Goal: Find specific page/section: Find specific page/section

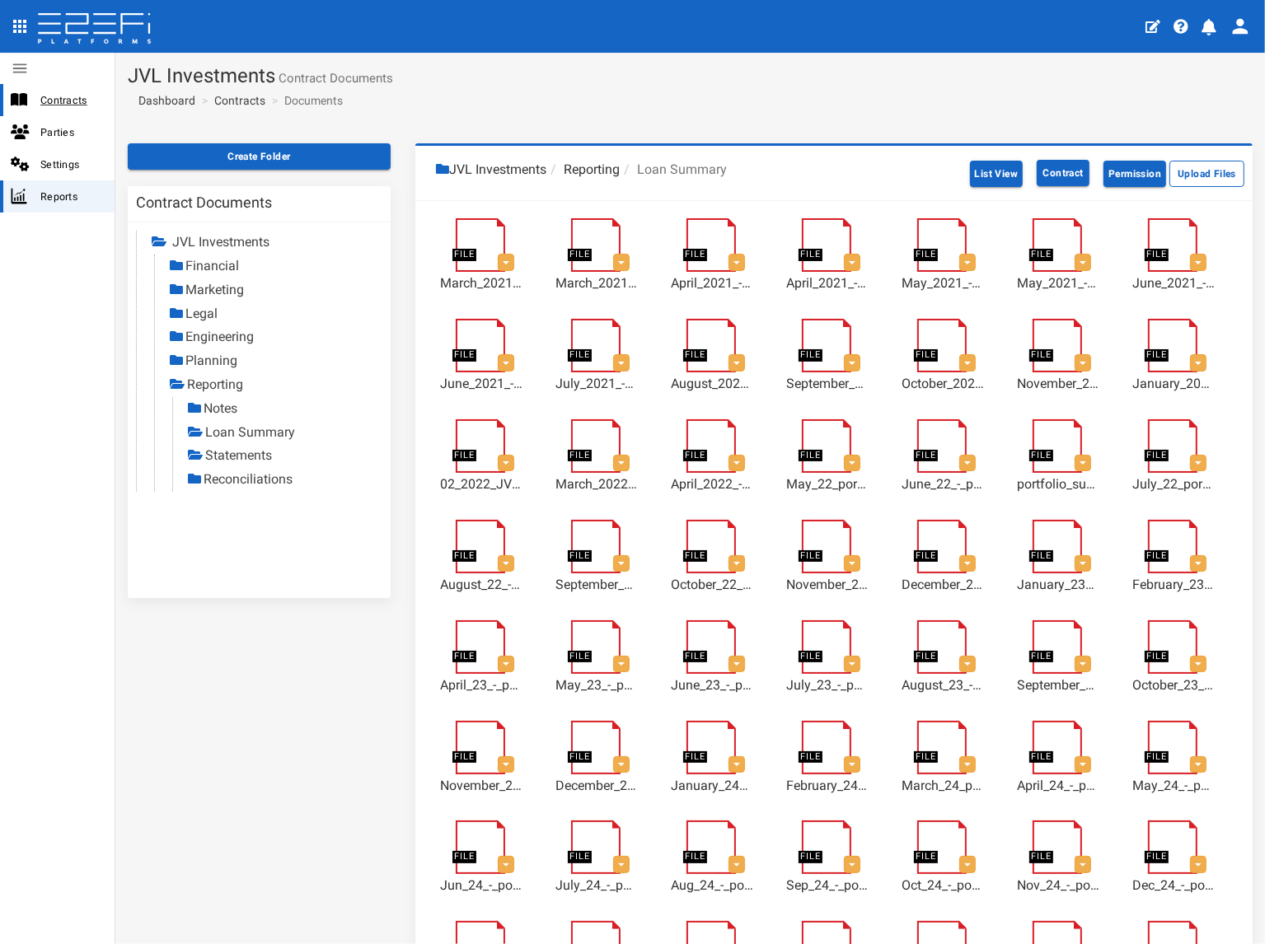
click at [82, 93] on span "Contracts" at bounding box center [70, 100] width 61 height 19
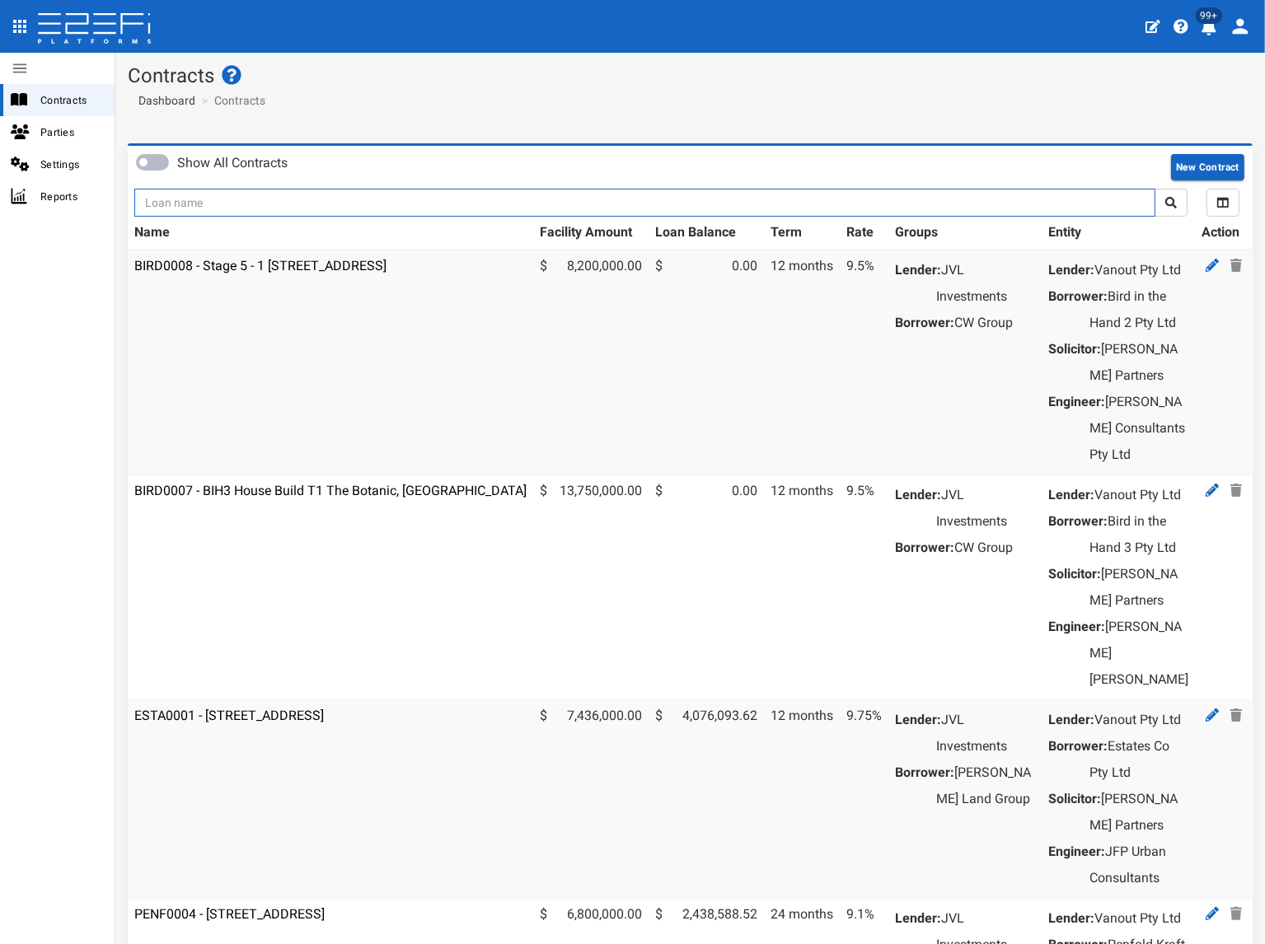
click at [279, 204] on input "text" at bounding box center [644, 203] width 1021 height 28
type input "11176"
click at [1154, 189] on button "submit" at bounding box center [1170, 203] width 33 height 28
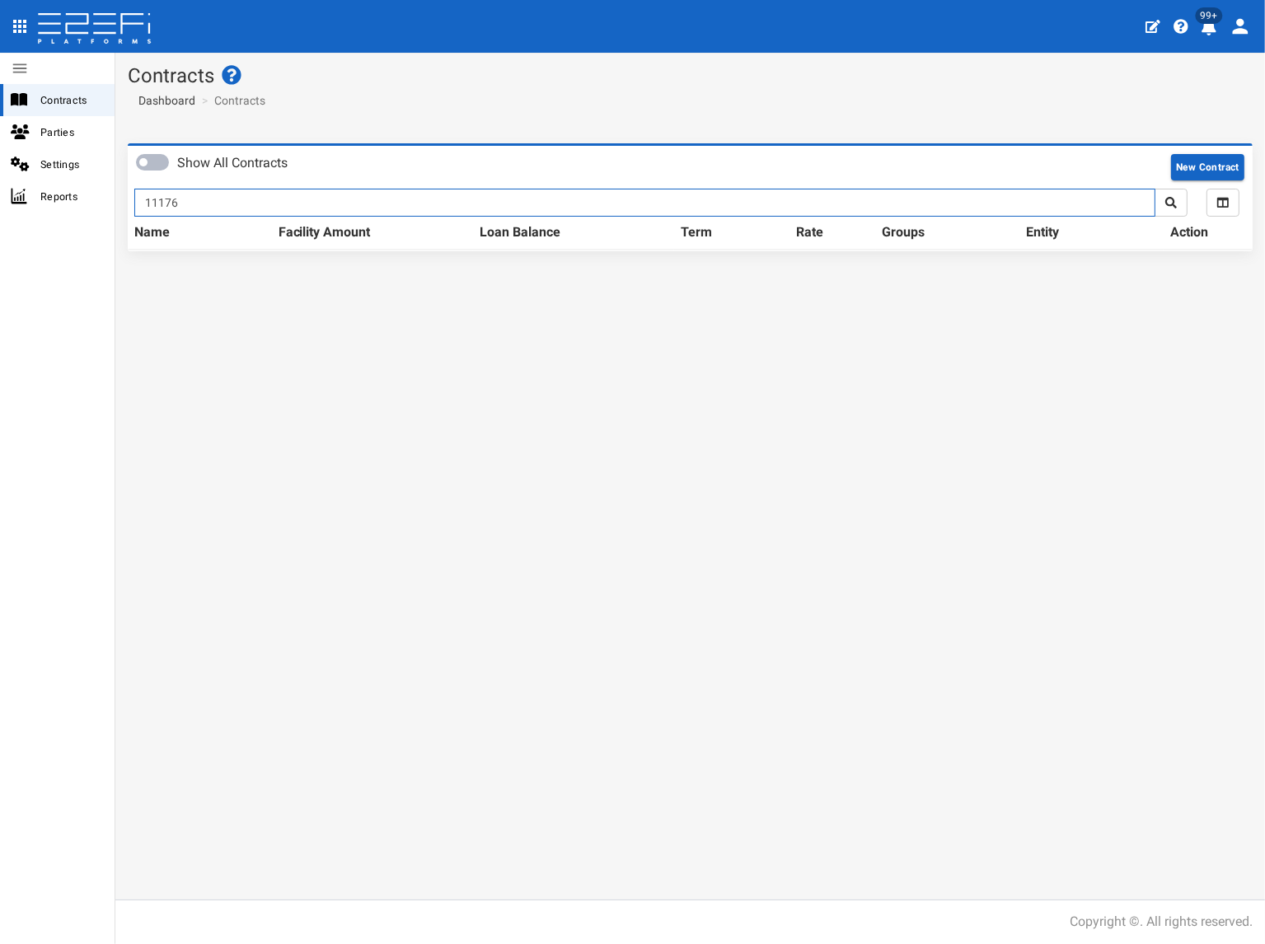
click at [258, 202] on input "11176" at bounding box center [644, 203] width 1021 height 28
type input "1176"
click at [1154, 189] on button "submit" at bounding box center [1170, 203] width 33 height 28
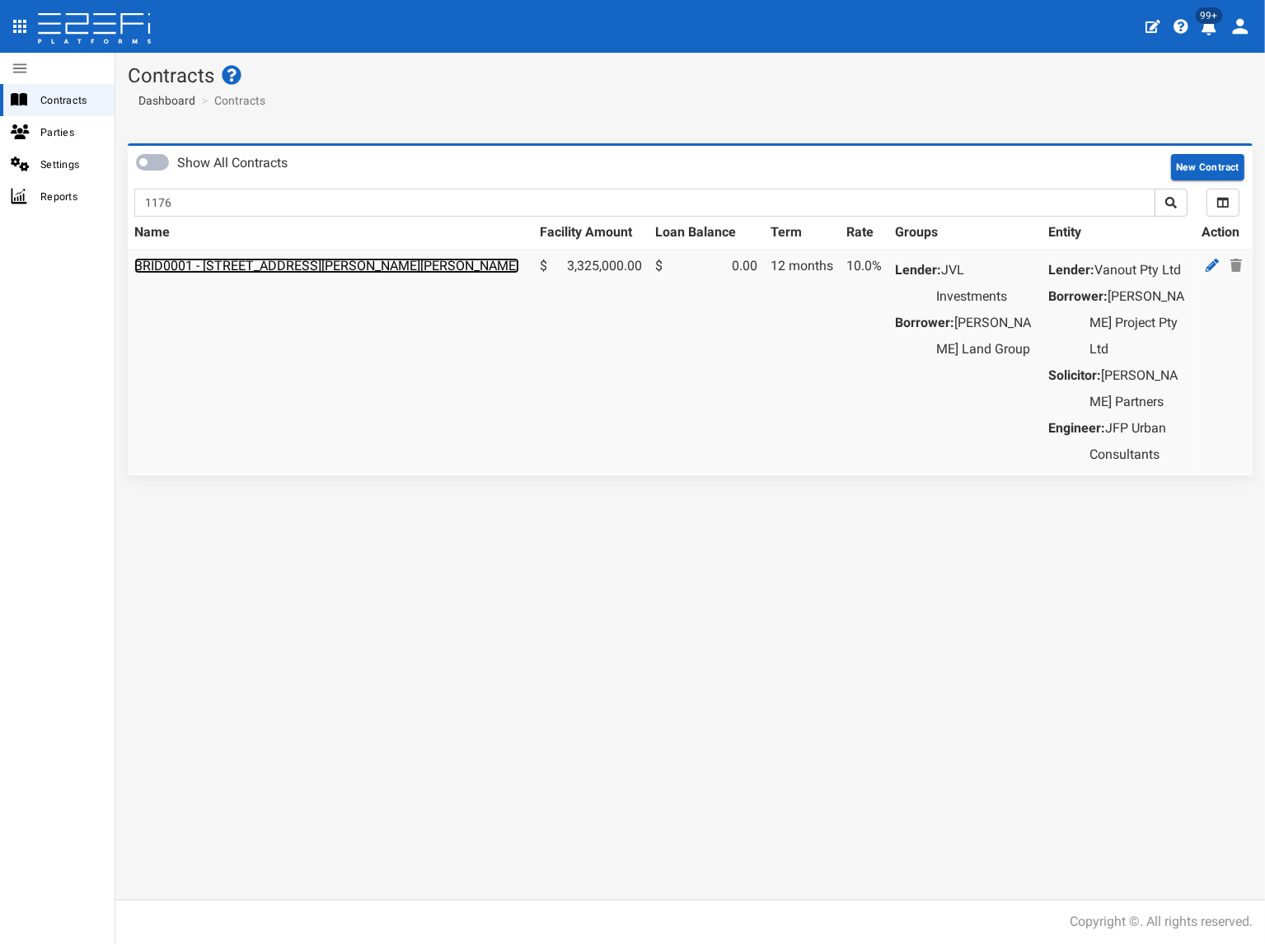
click at [281, 268] on link "BRID0001 - 11 Desertrose Crescent, Bridgeman Downs - 693-1176" at bounding box center [326, 266] width 385 height 16
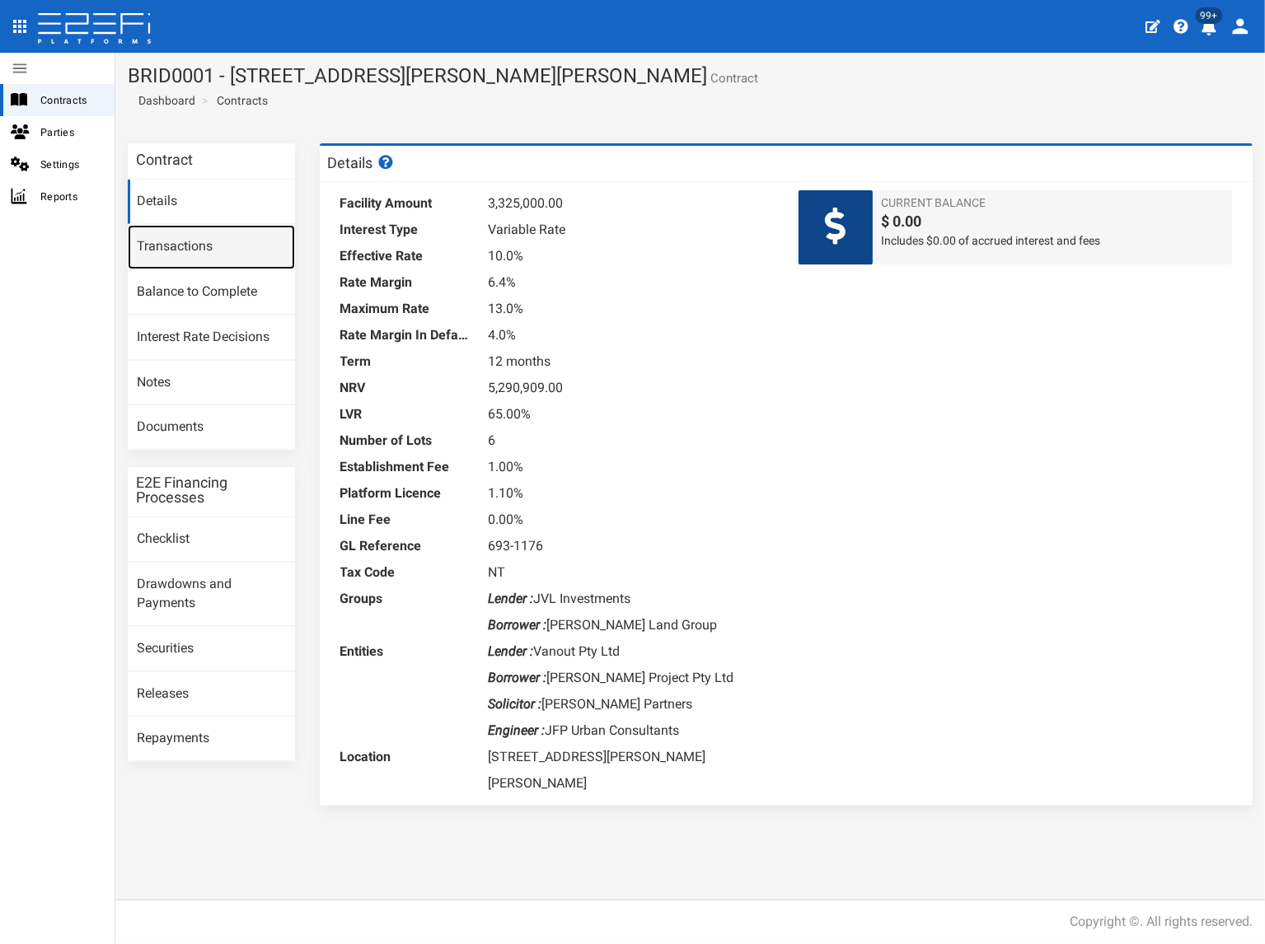
click at [213, 250] on link "Transactions" at bounding box center [211, 247] width 167 height 44
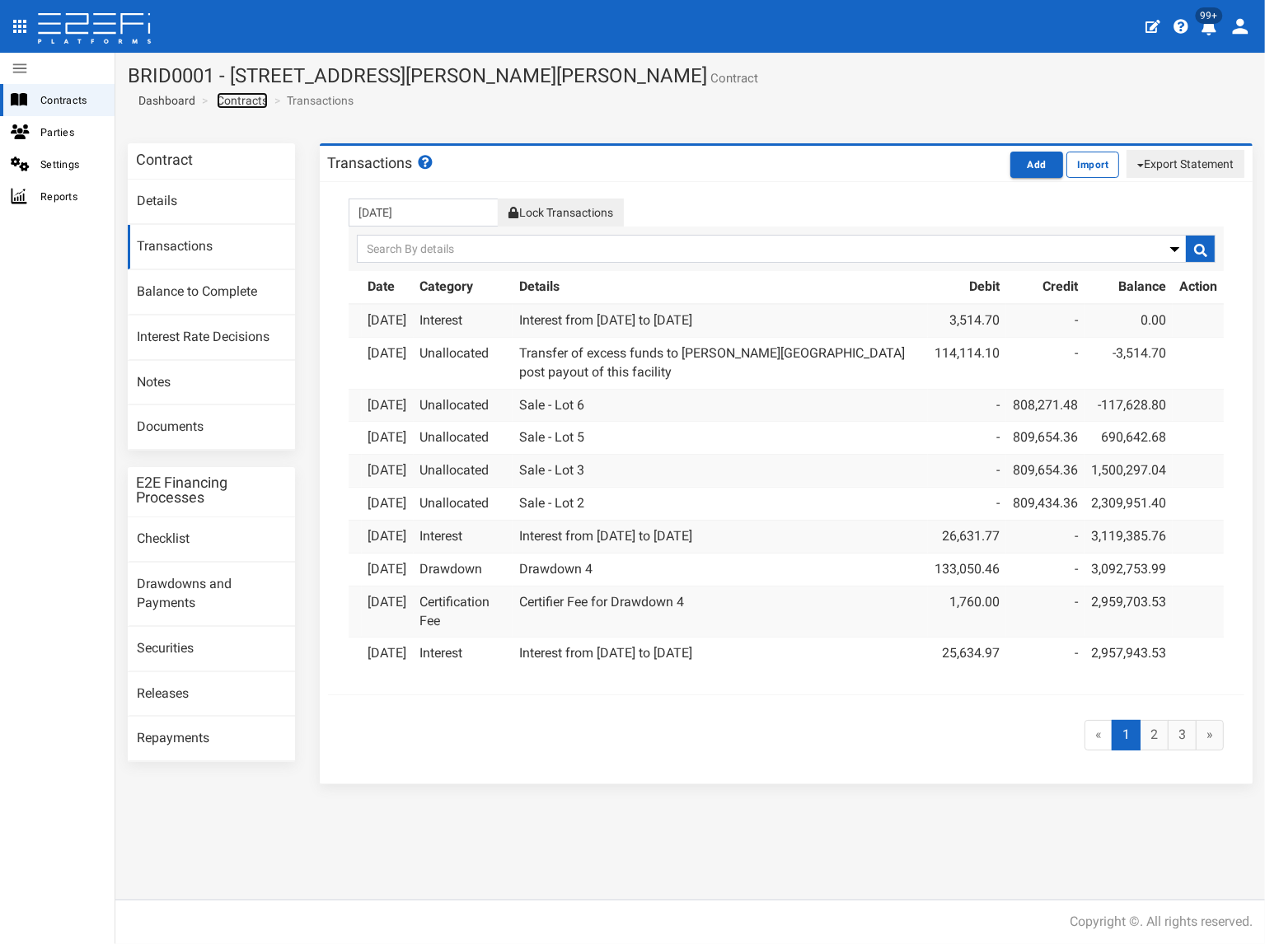
click at [231, 100] on link "Contracts" at bounding box center [242, 100] width 51 height 16
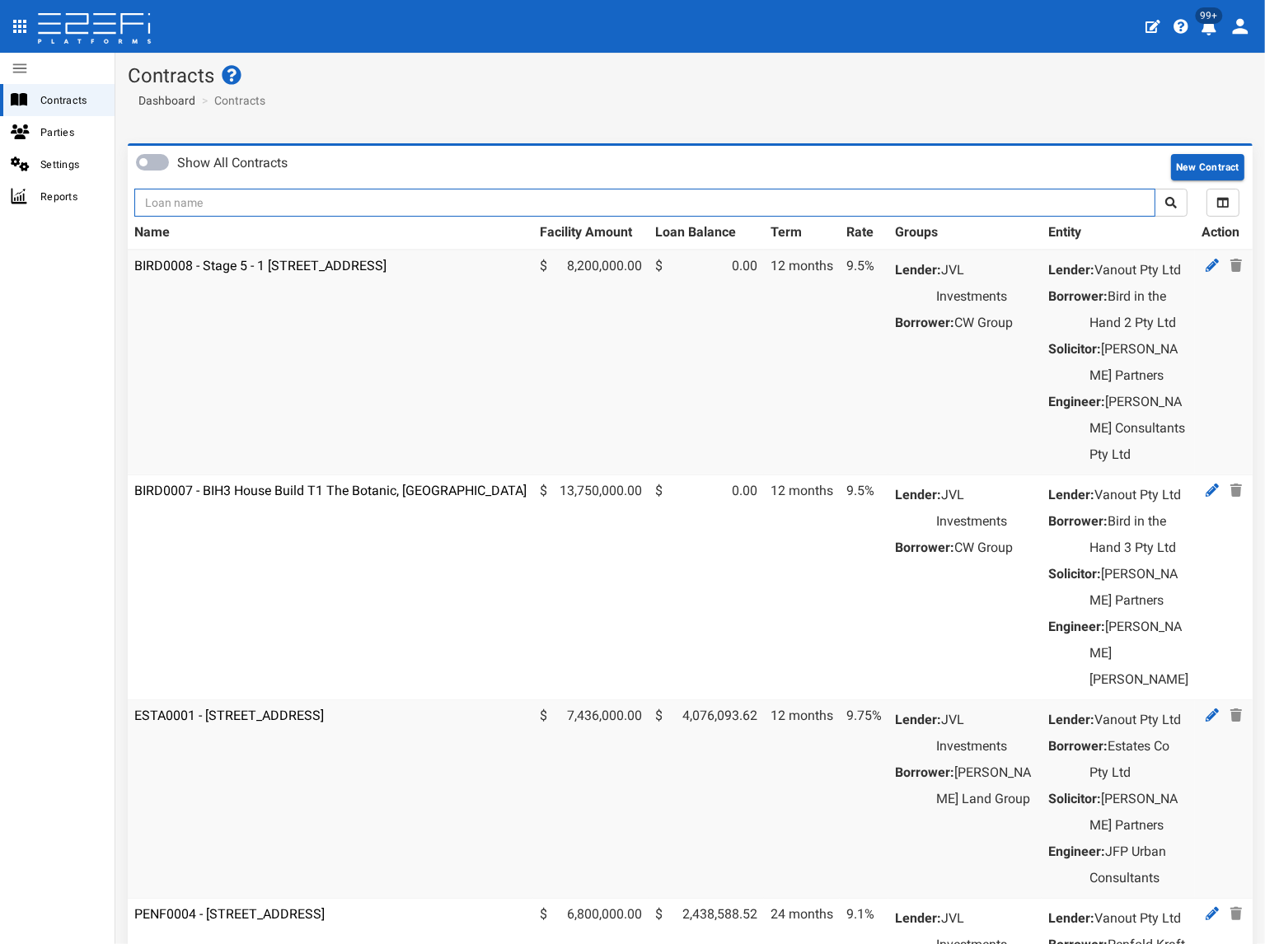
click at [224, 202] on input "text" at bounding box center [644, 203] width 1021 height 28
type input "1176"
click at [1154, 189] on button "submit" at bounding box center [1170, 203] width 33 height 28
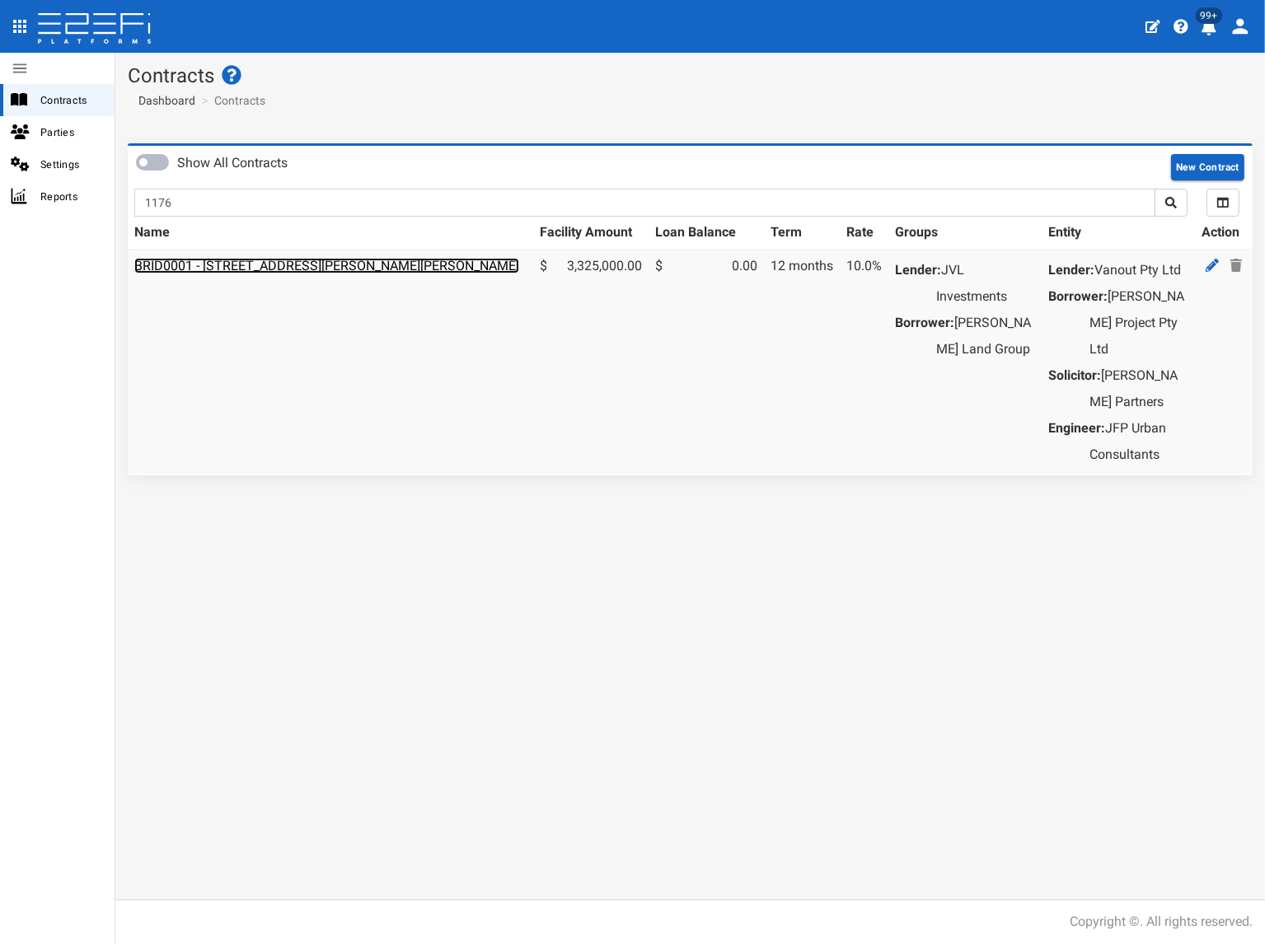
click at [333, 261] on link "BRID0001 - [STREET_ADDRESS][PERSON_NAME][PERSON_NAME]" at bounding box center [326, 266] width 385 height 16
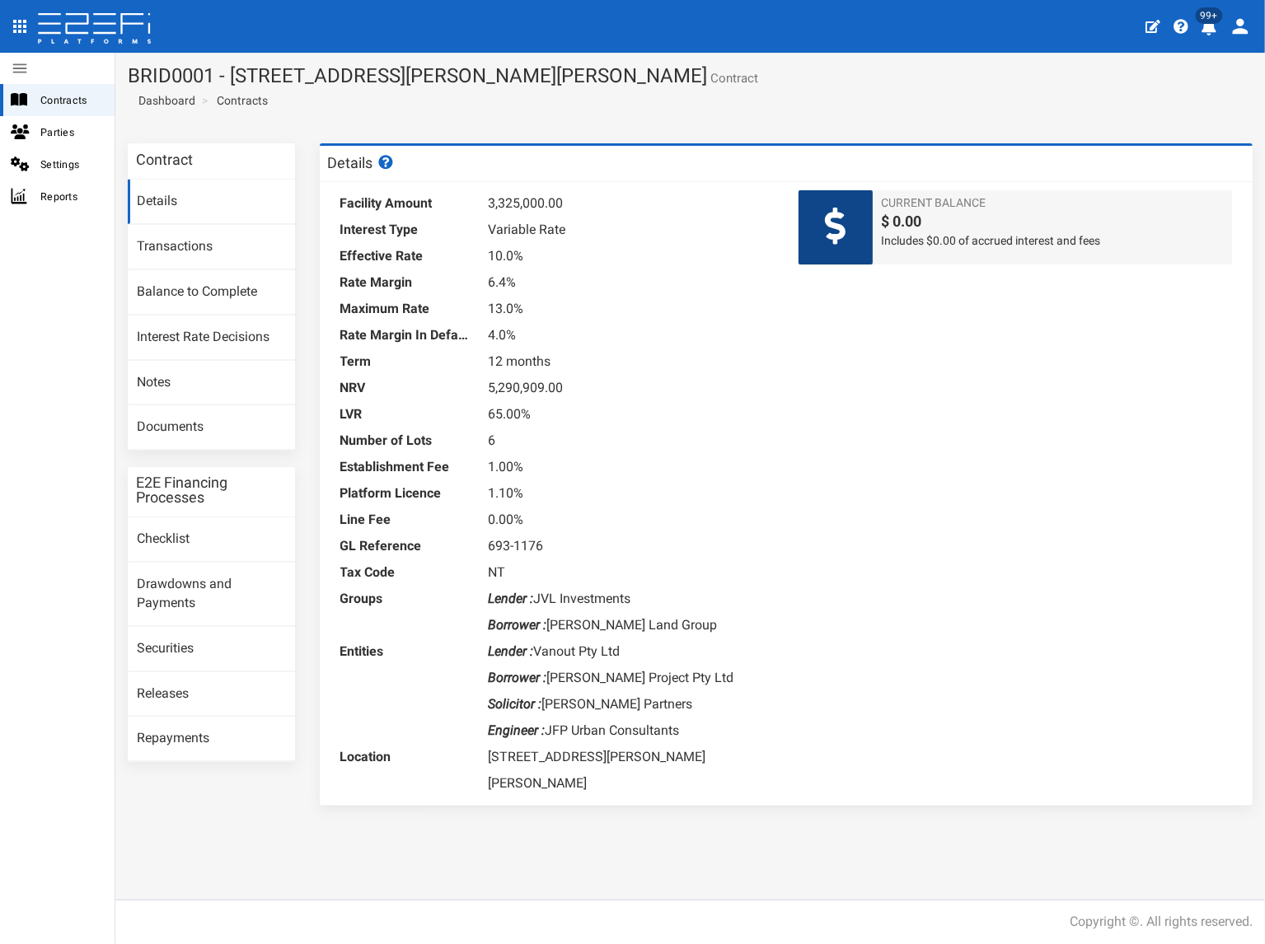
click at [1233, 26] on icon "profile" at bounding box center [1239, 26] width 23 height 23
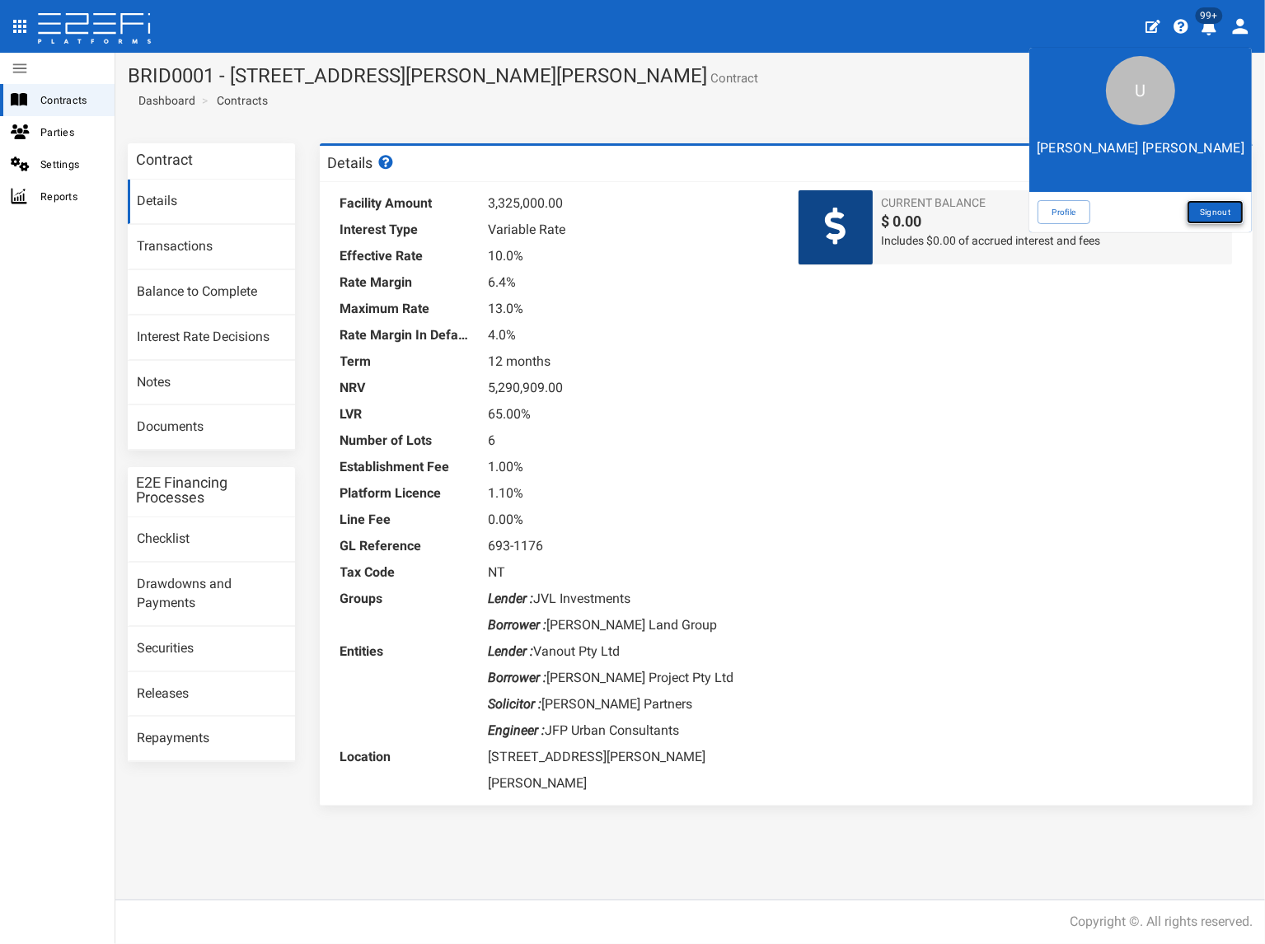
click at [1226, 211] on link "Signout" at bounding box center [1214, 212] width 57 height 24
